Goal: Information Seeking & Learning: Learn about a topic

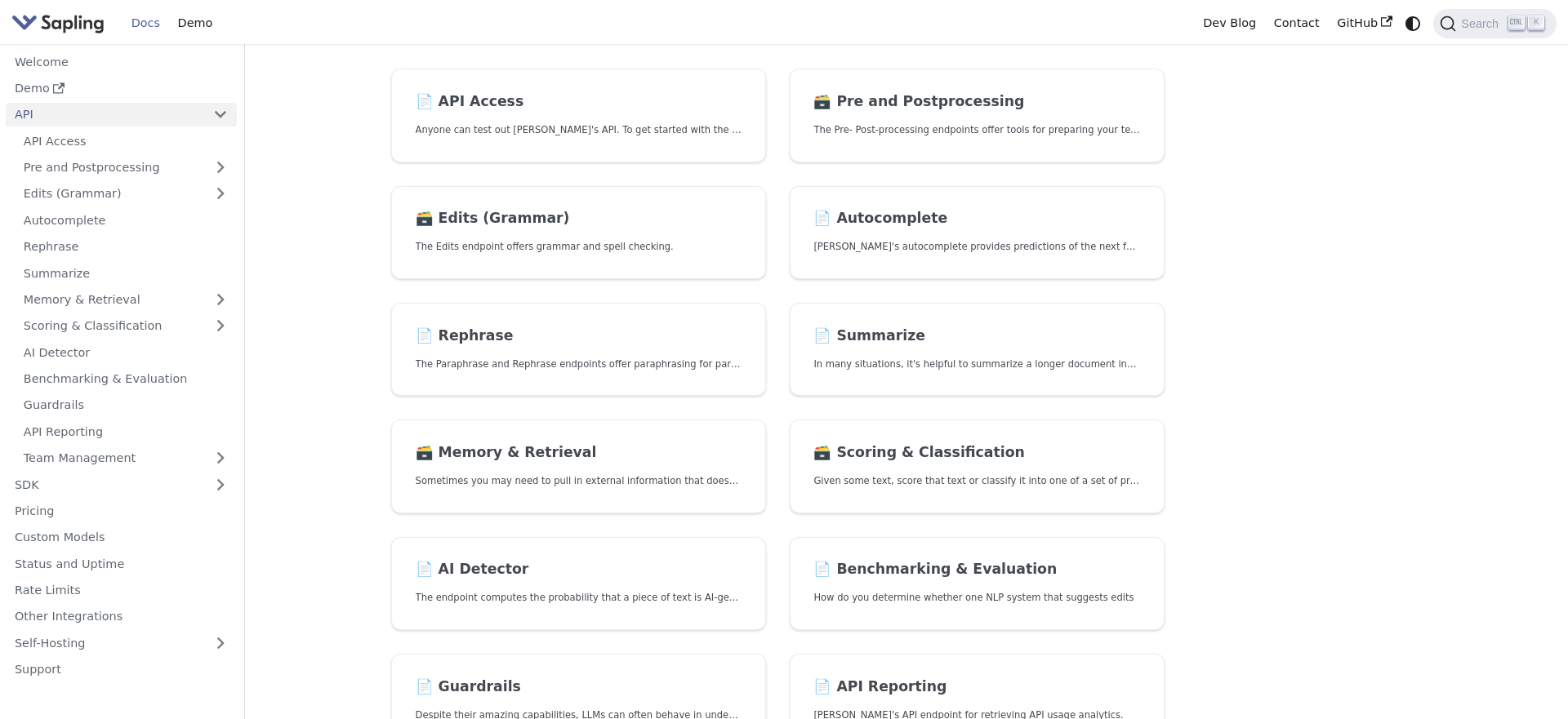
scroll to position [186, 0]
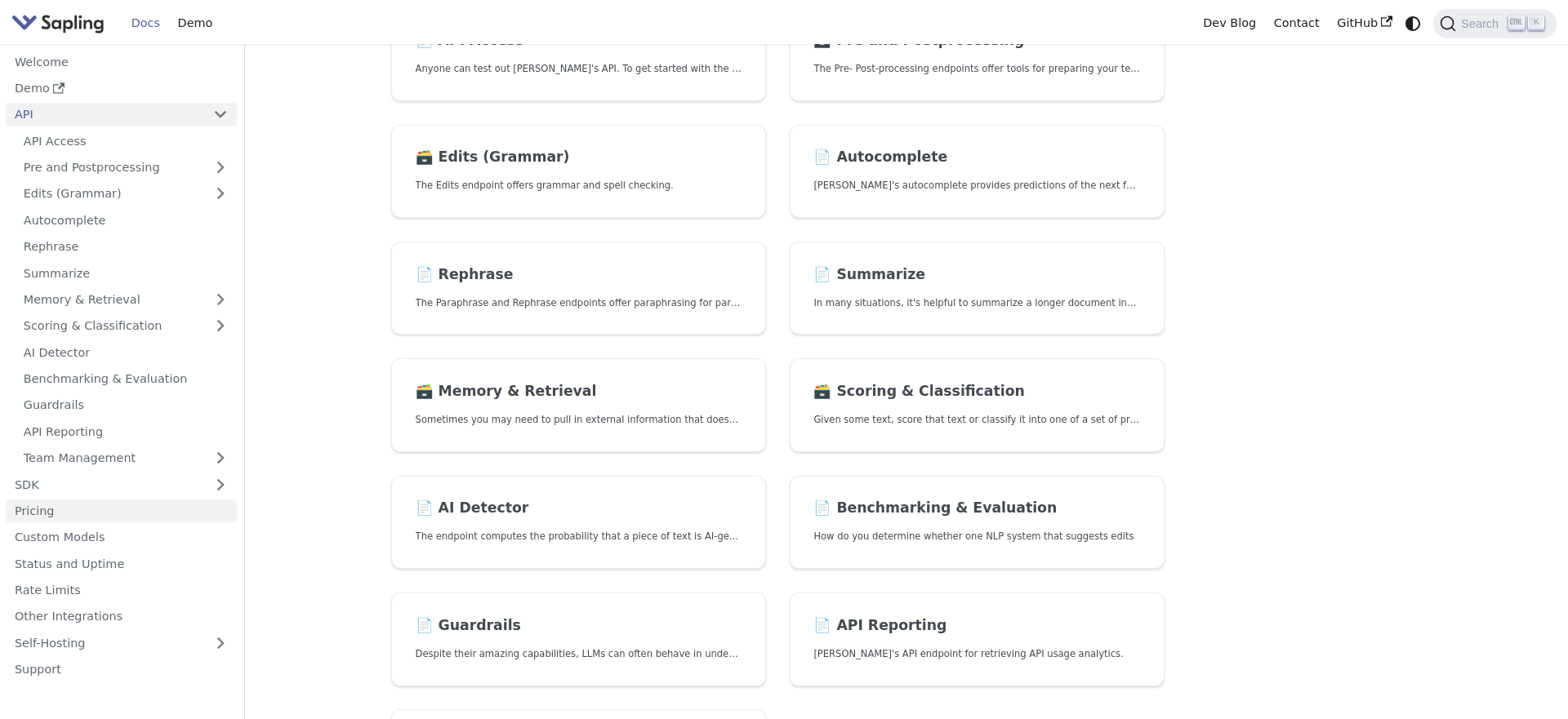
click at [80, 511] on link "Pricing" at bounding box center [121, 512] width 231 height 23
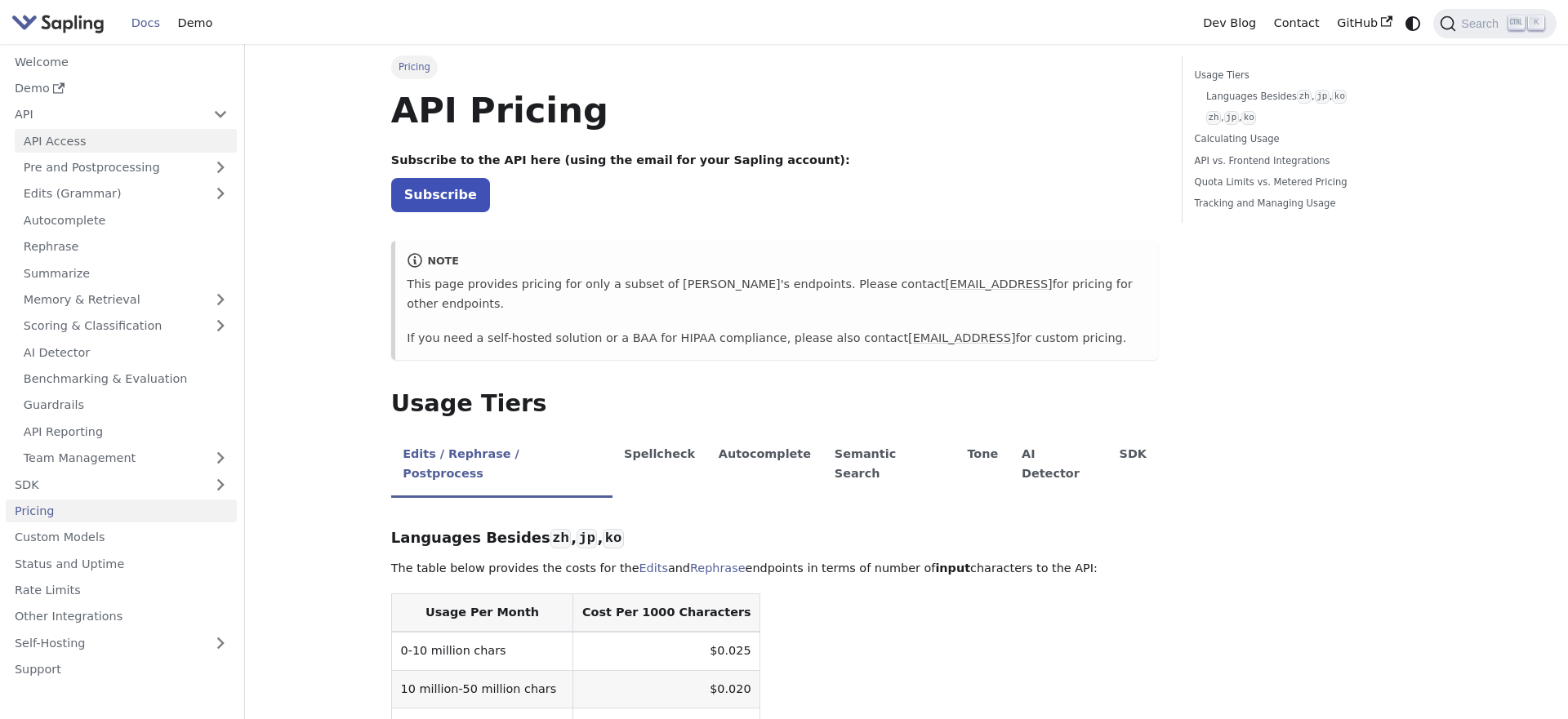
click at [60, 146] on link "API Access" at bounding box center [125, 141] width 222 height 23
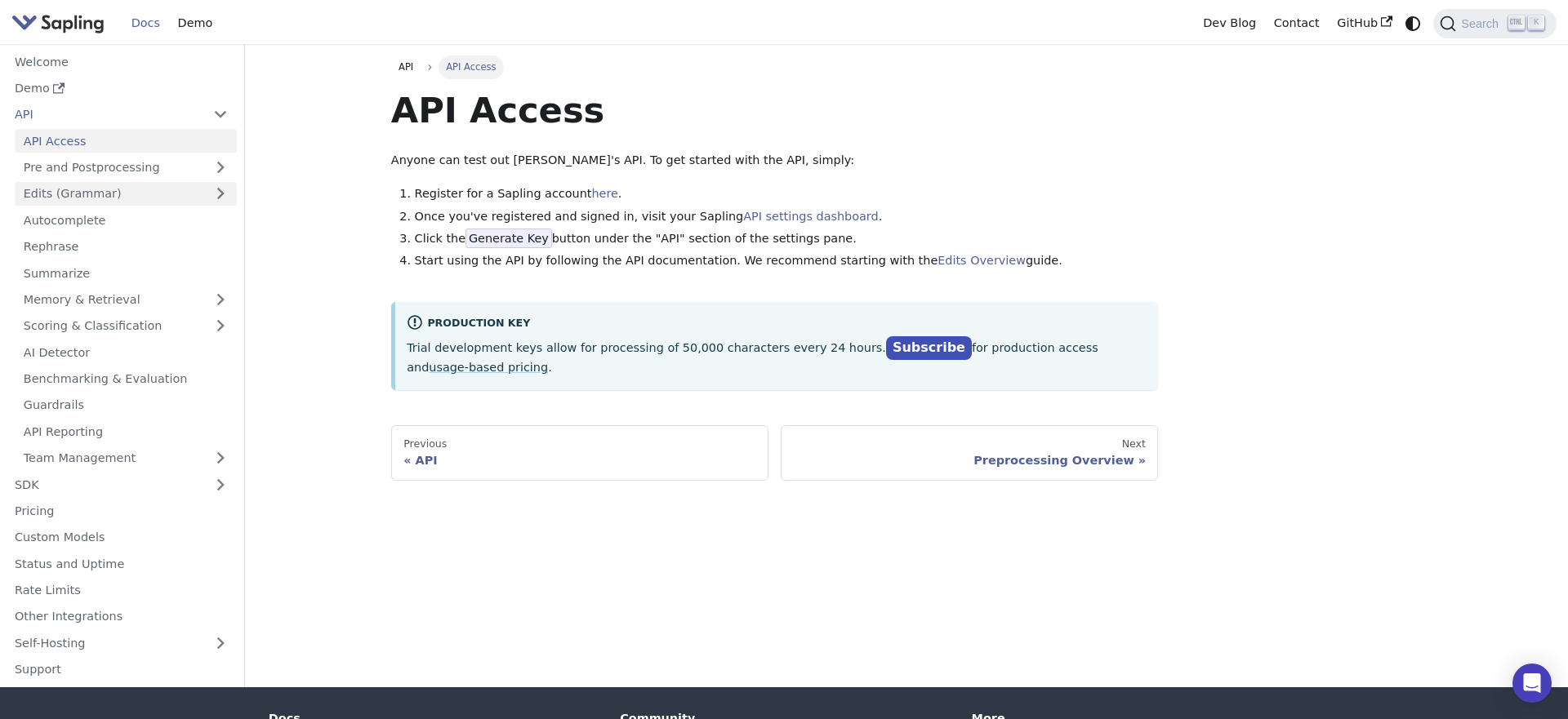
click at [76, 202] on link "Edits (Grammar)" at bounding box center [125, 194] width 222 height 23
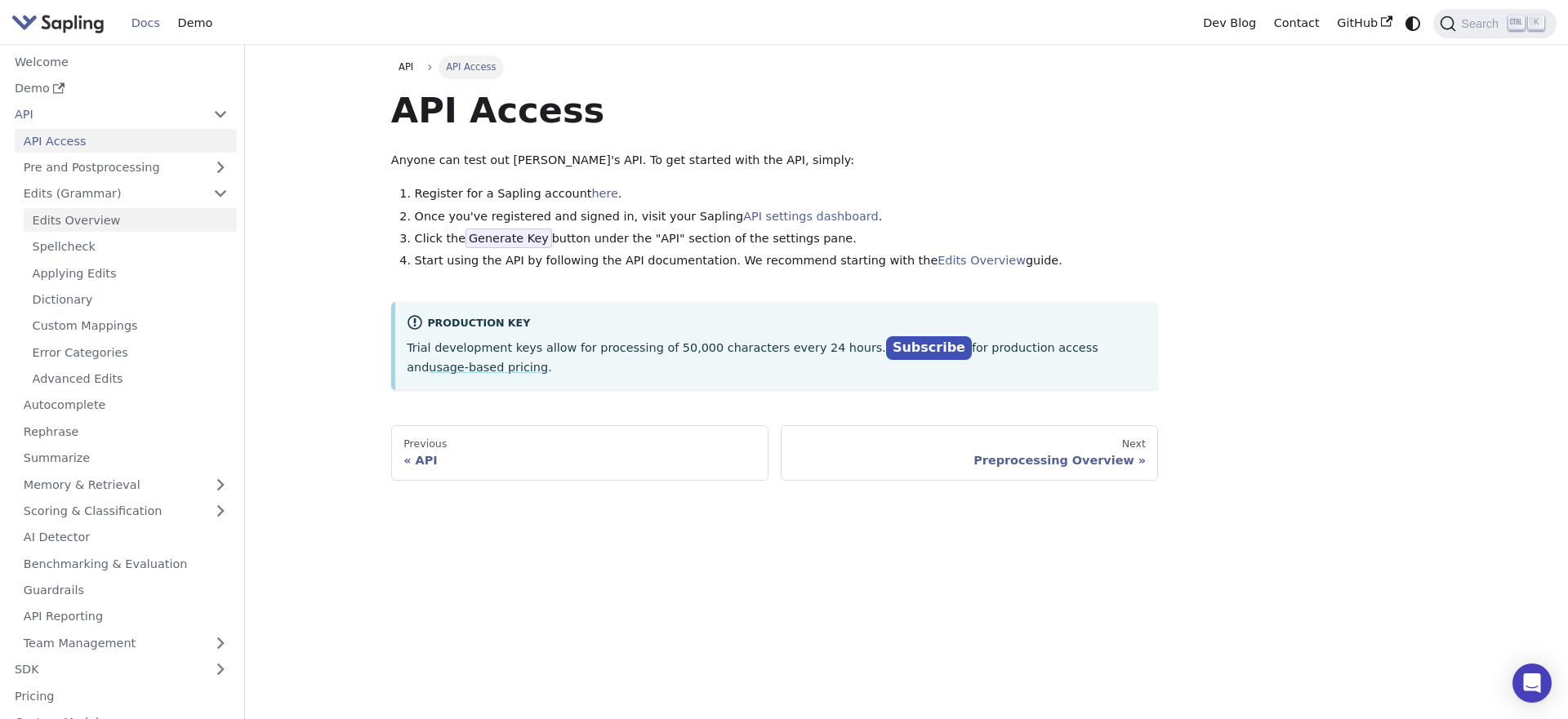
click at [76, 225] on link "Edits Overview" at bounding box center [130, 220] width 213 height 23
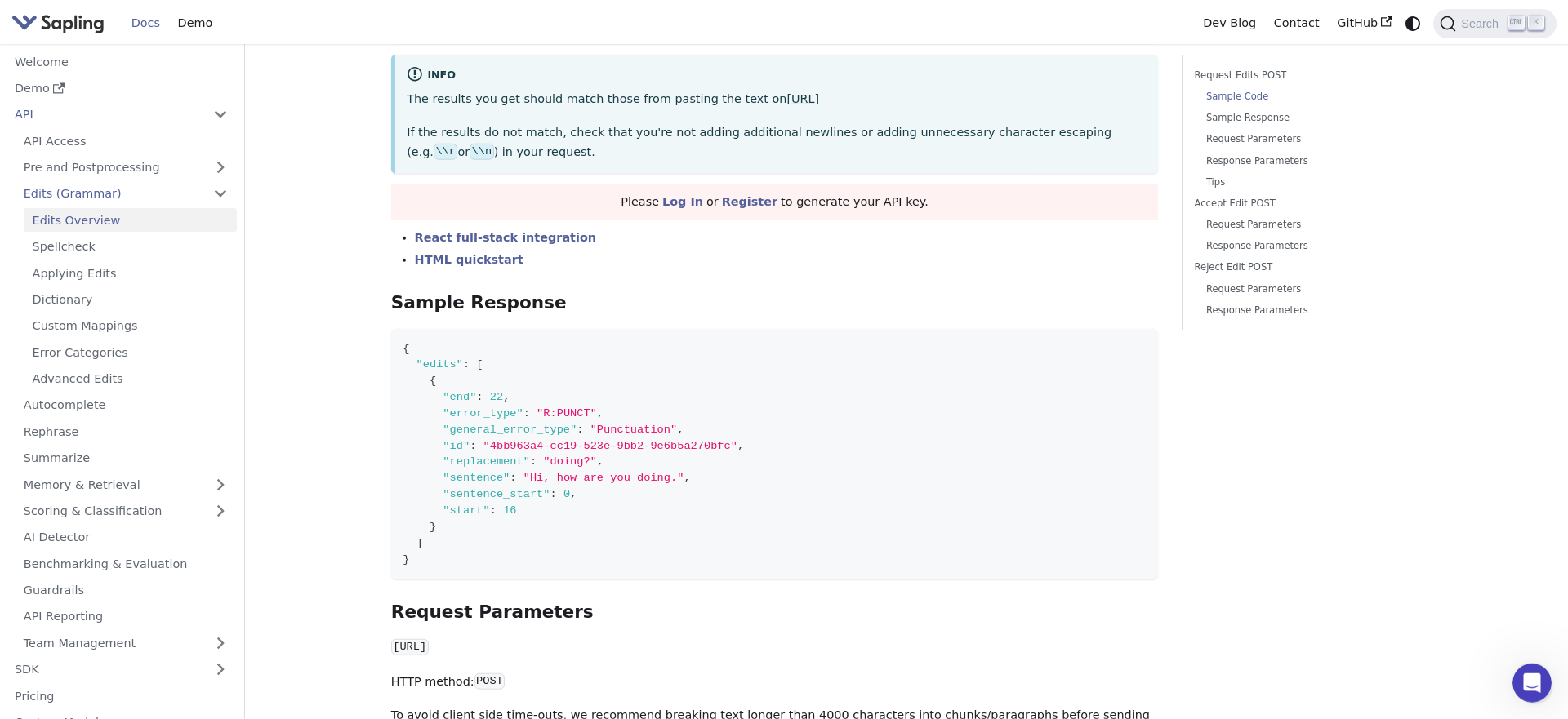
scroll to position [465, 0]
